Goal: Task Accomplishment & Management: Use online tool/utility

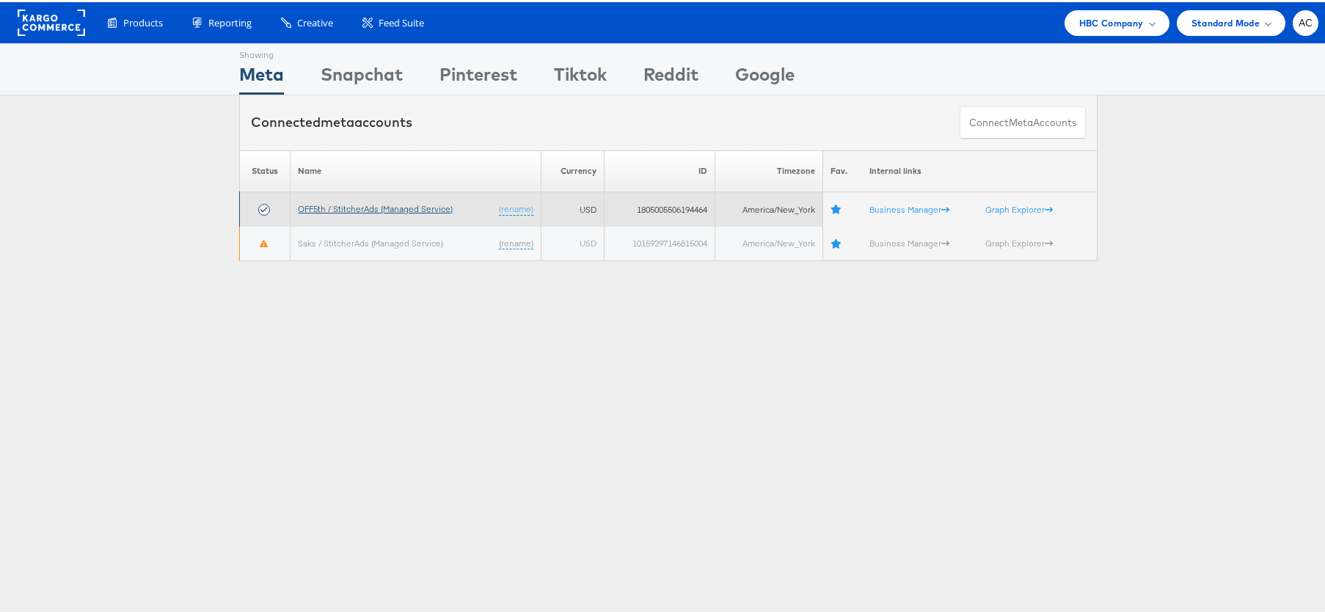
click at [427, 205] on link "OFF5th / StitcherAds (Managed Service)" at bounding box center [375, 206] width 155 height 11
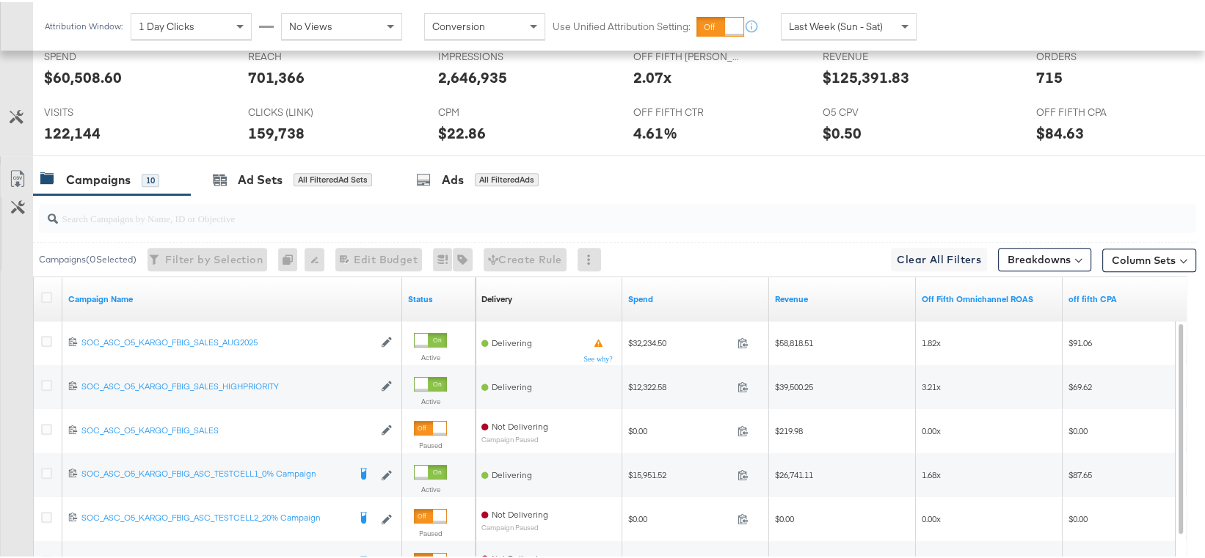
scroll to position [672, 0]
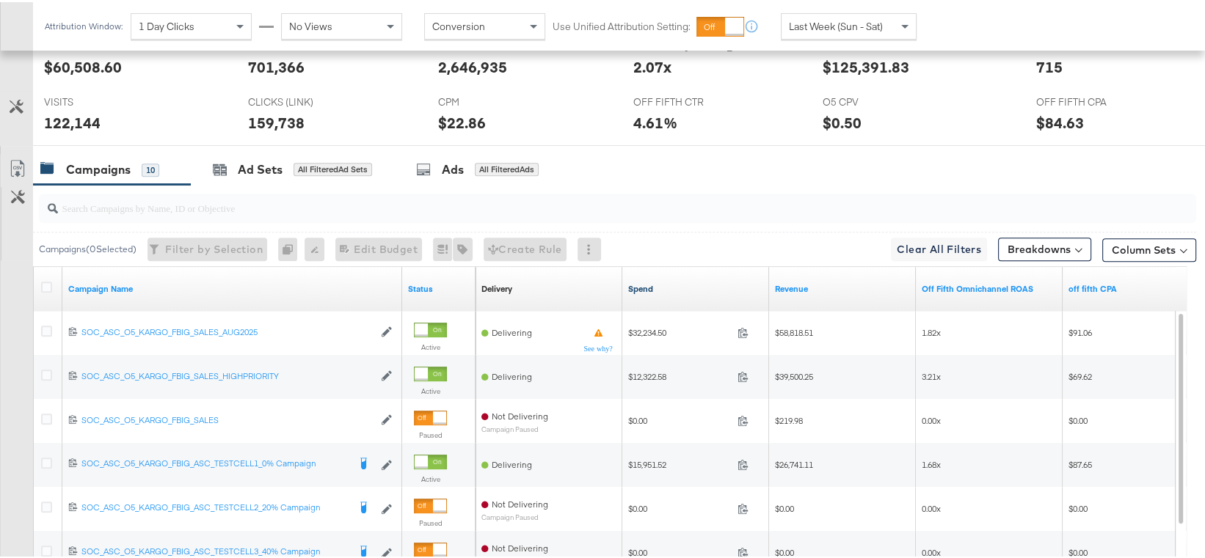
click at [637, 285] on link "Spend" at bounding box center [695, 287] width 135 height 12
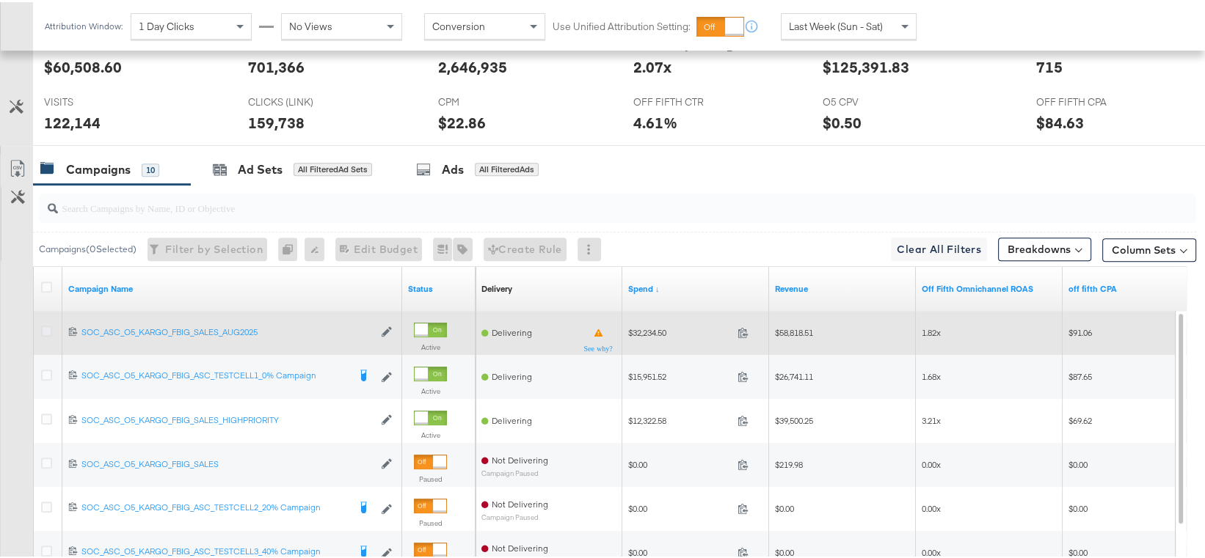
click at [49, 328] on icon at bounding box center [46, 329] width 11 height 11
click at [0, 0] on input "checkbox" at bounding box center [0, 0] width 0 height 0
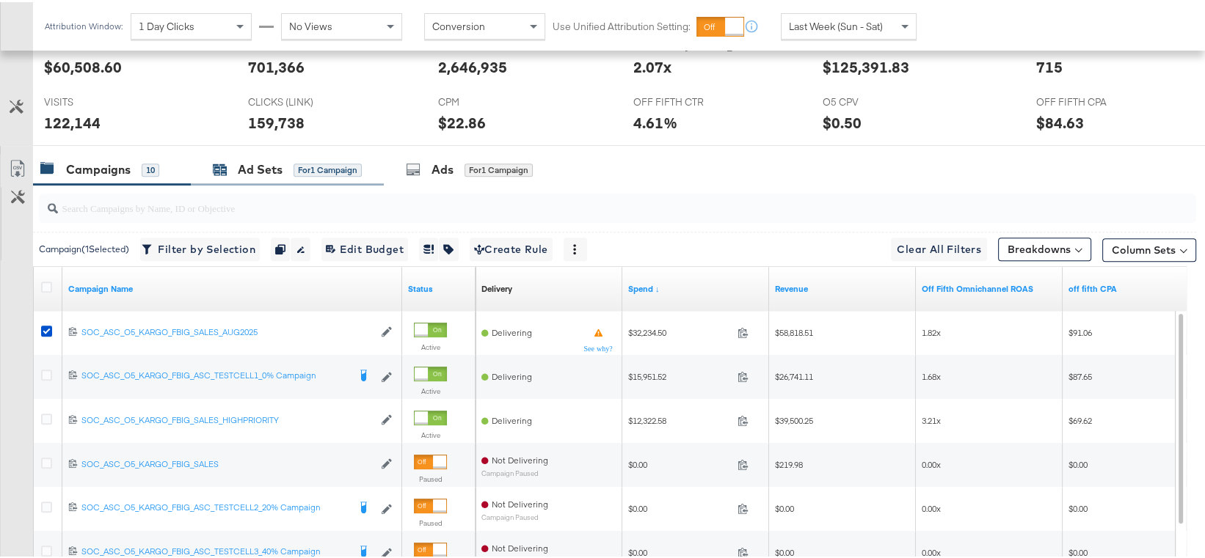
click at [249, 174] on div "Ad Sets" at bounding box center [260, 167] width 45 height 17
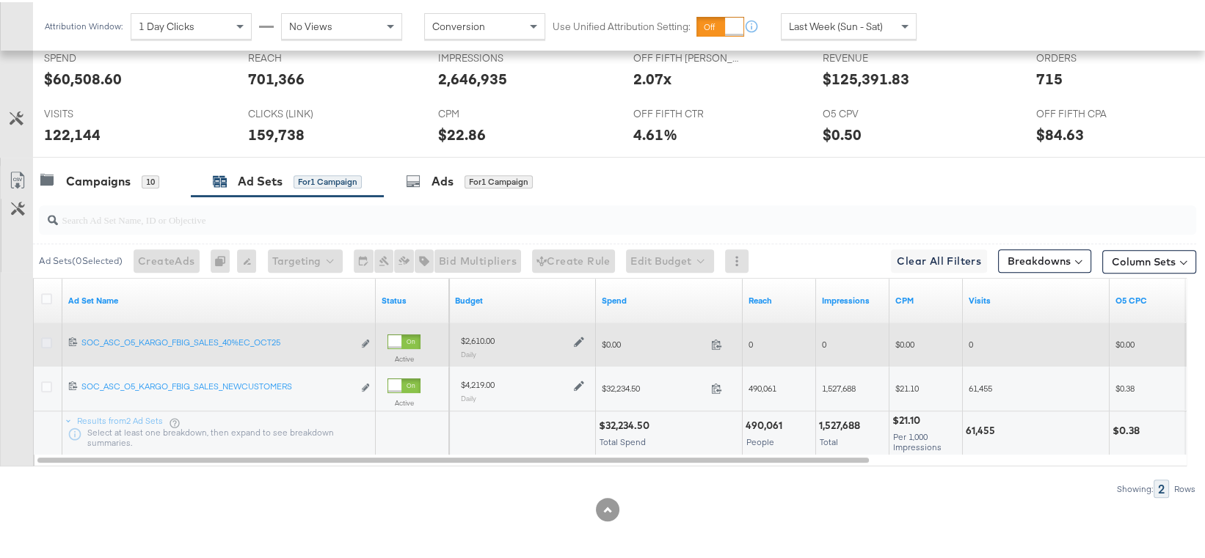
click at [48, 337] on icon at bounding box center [46, 340] width 11 height 11
click at [0, 0] on input "checkbox" at bounding box center [0, 0] width 0 height 0
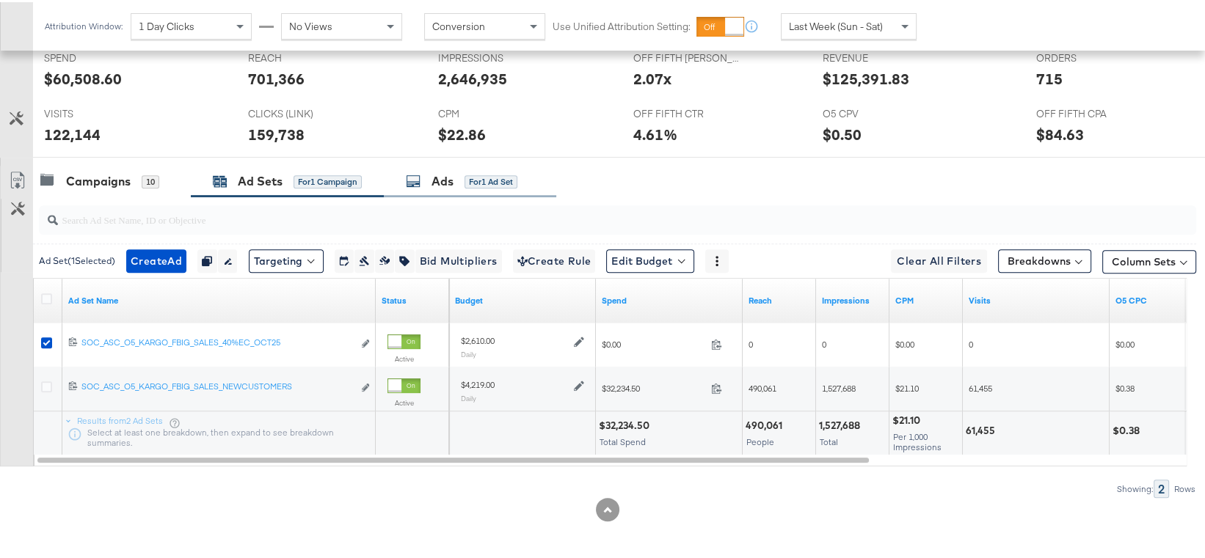
click at [421, 186] on div "Ads for 1 Ad Set" at bounding box center [470, 180] width 172 height 32
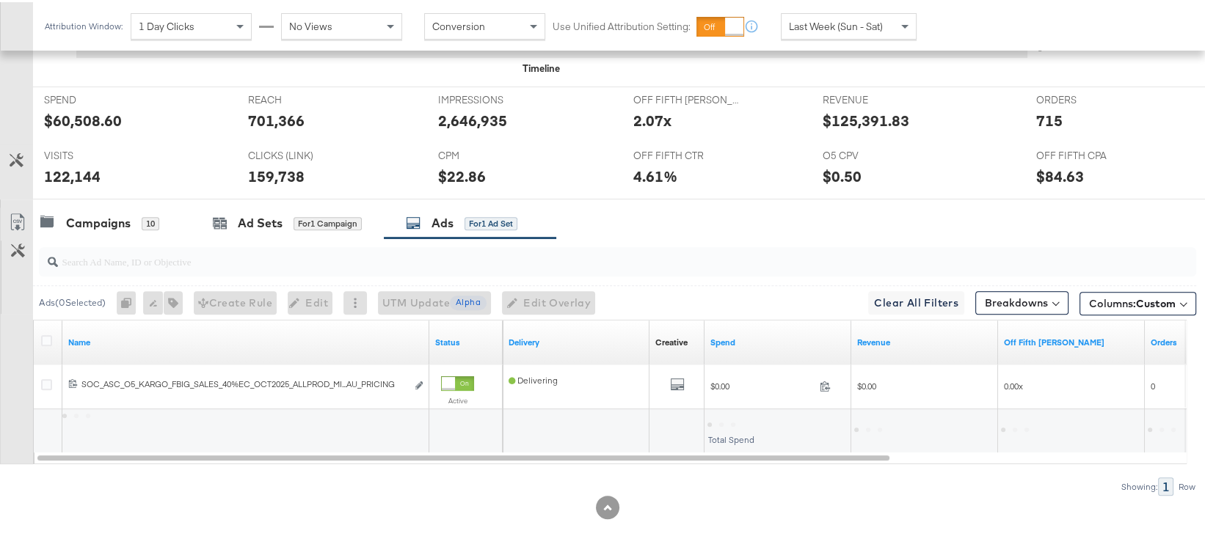
scroll to position [616, 0]
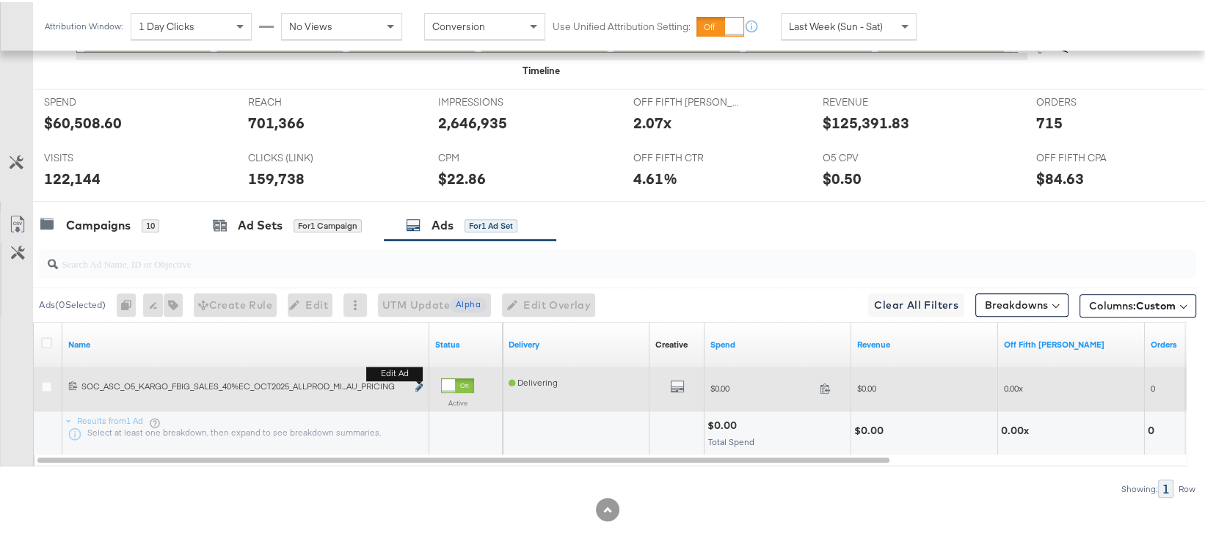
click at [418, 383] on icon "link" at bounding box center [418, 385] width 7 height 8
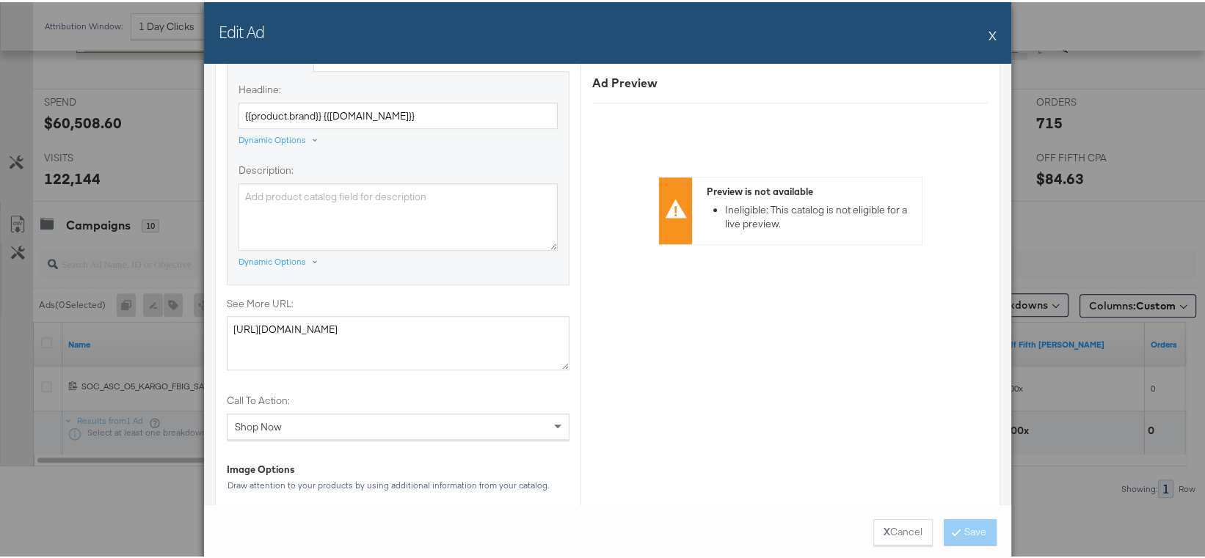
scroll to position [1121, 0]
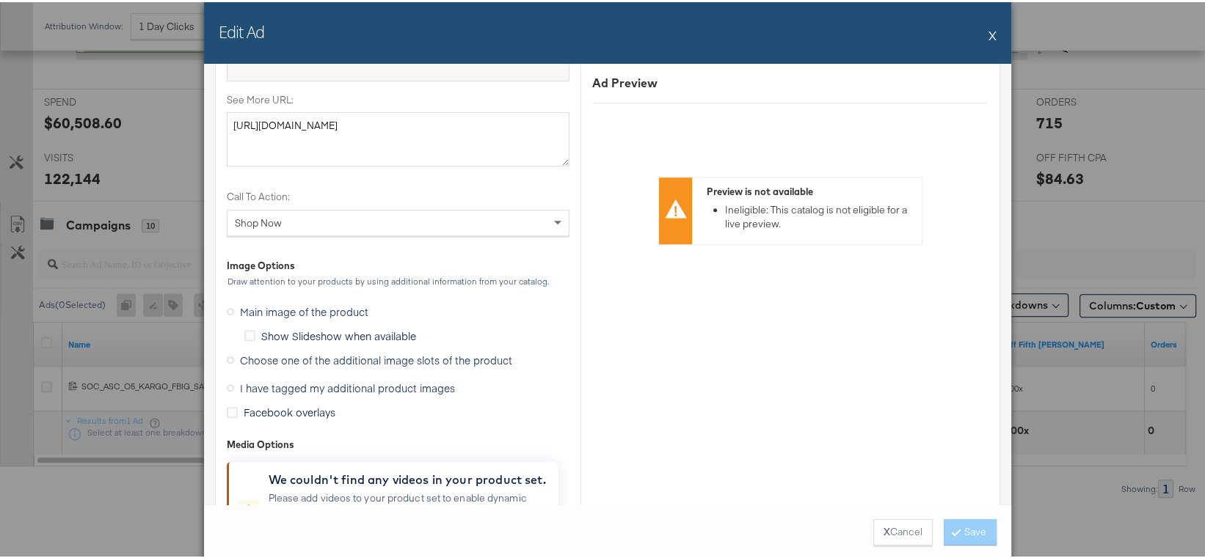
click at [411, 379] on span "I have tagged my additional product images" at bounding box center [347, 386] width 215 height 15
click at [0, 0] on input "I have tagged my additional product images" at bounding box center [0, 0] width 0 height 0
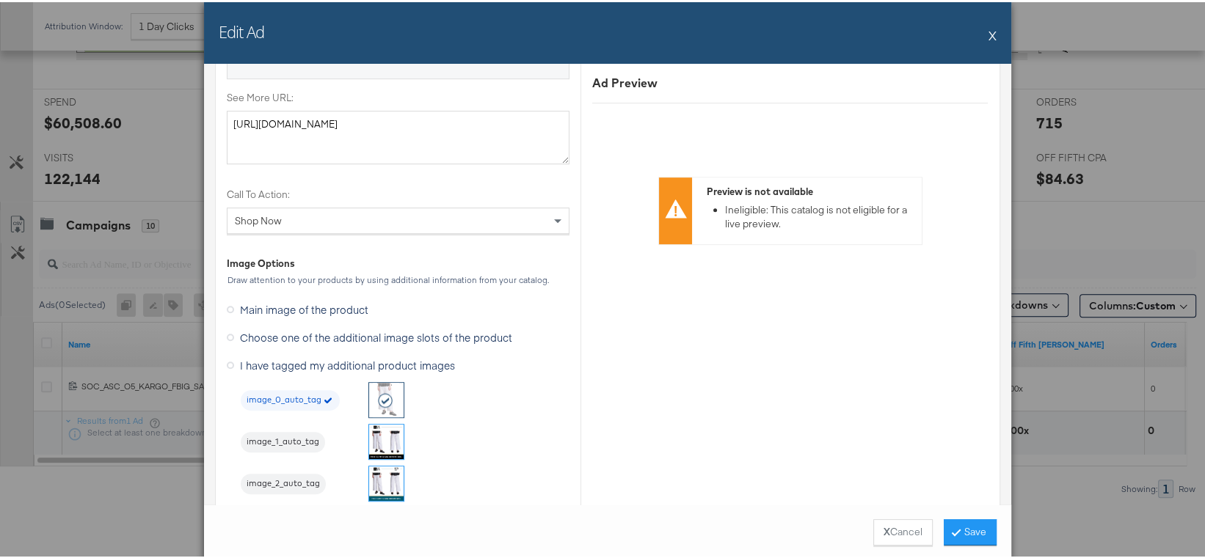
scroll to position [1117, 0]
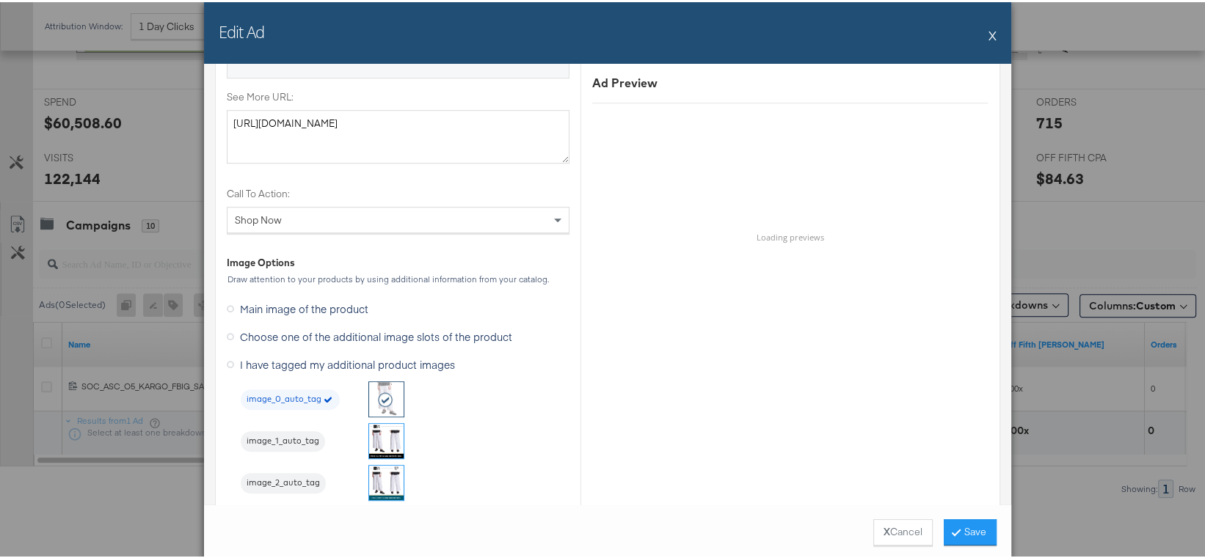
click at [385, 483] on img at bounding box center [386, 481] width 34 height 34
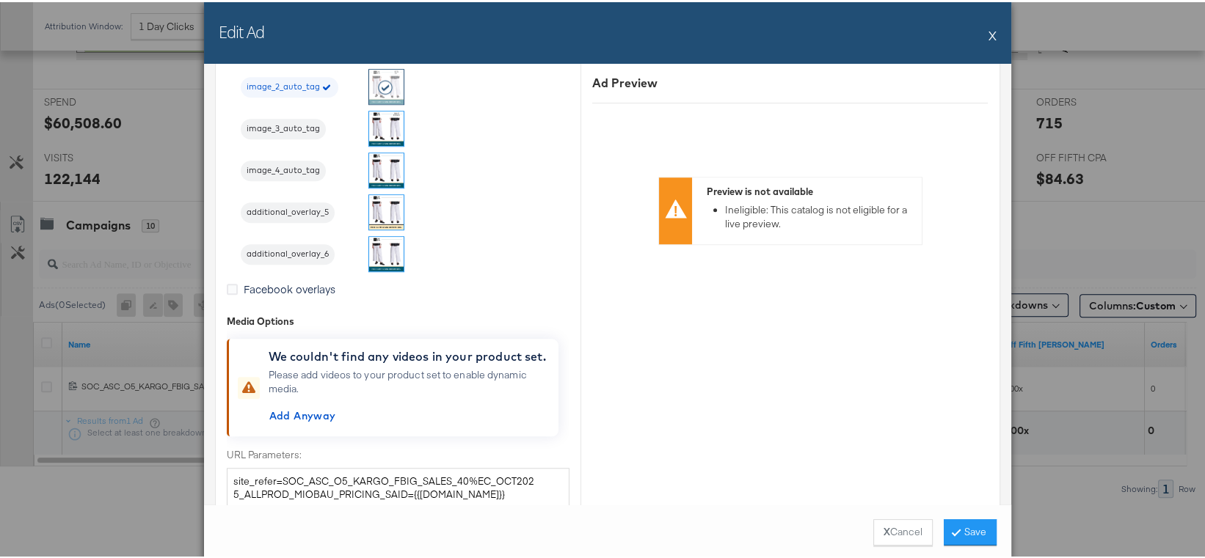
scroll to position [1579, 0]
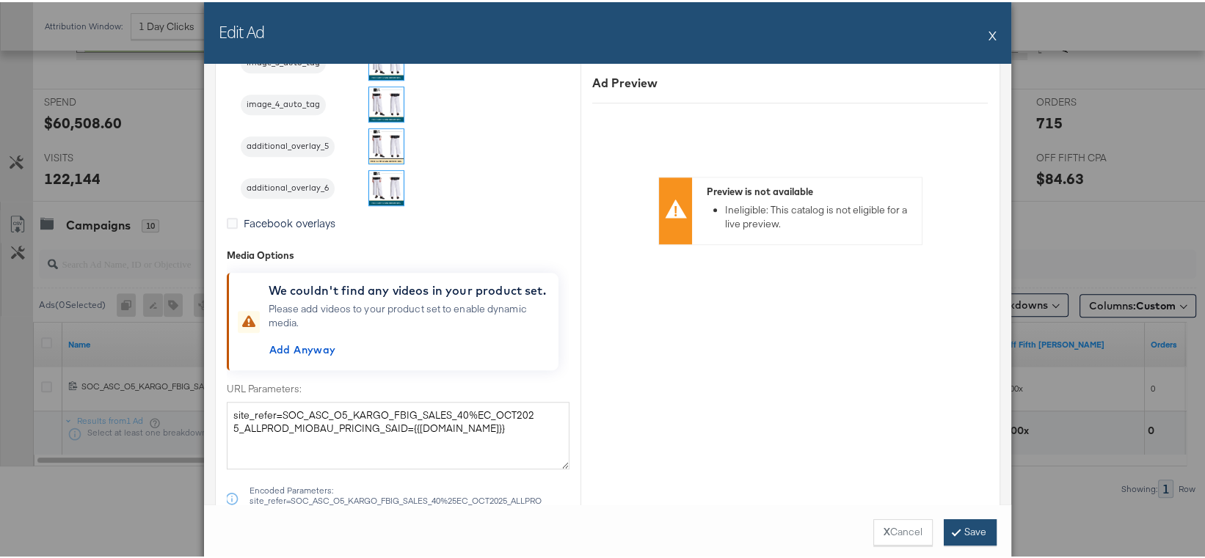
click at [951, 531] on button "Save" at bounding box center [969, 530] width 53 height 26
